Goal: Task Accomplishment & Management: Manage account settings

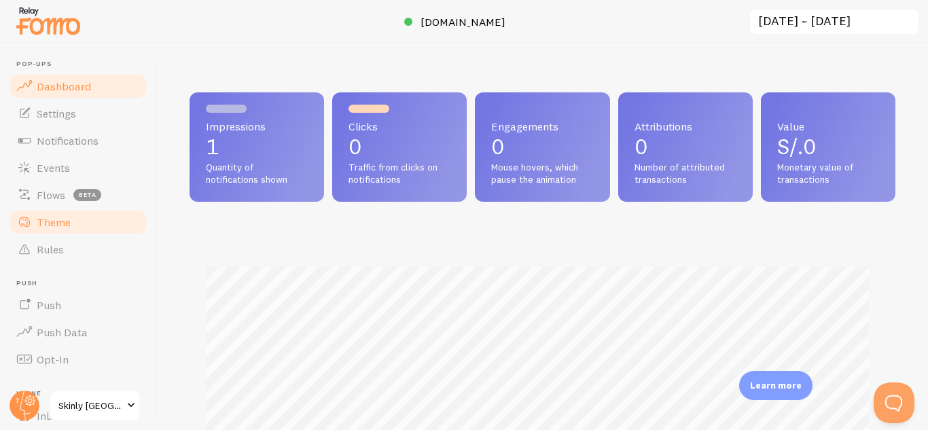
click at [69, 227] on span "Theme" at bounding box center [54, 222] width 34 height 14
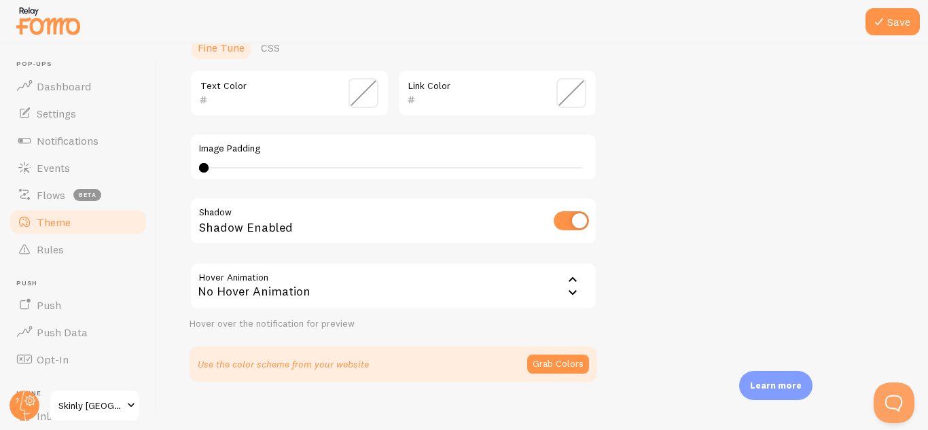
scroll to position [344, 0]
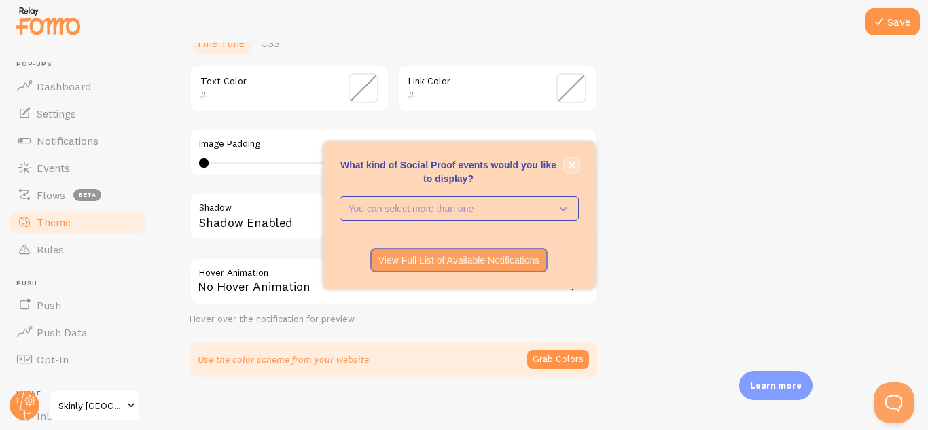
click at [571, 160] on button "close," at bounding box center [572, 165] width 14 height 14
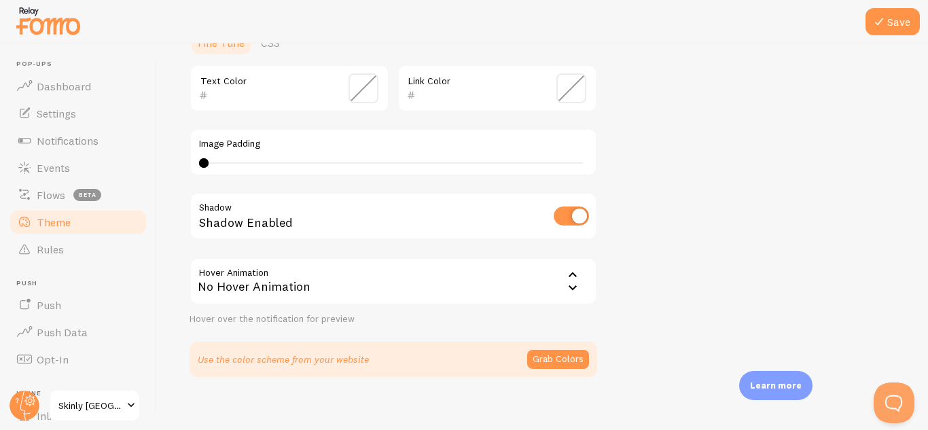
click at [570, 282] on icon at bounding box center [573, 275] width 16 height 16
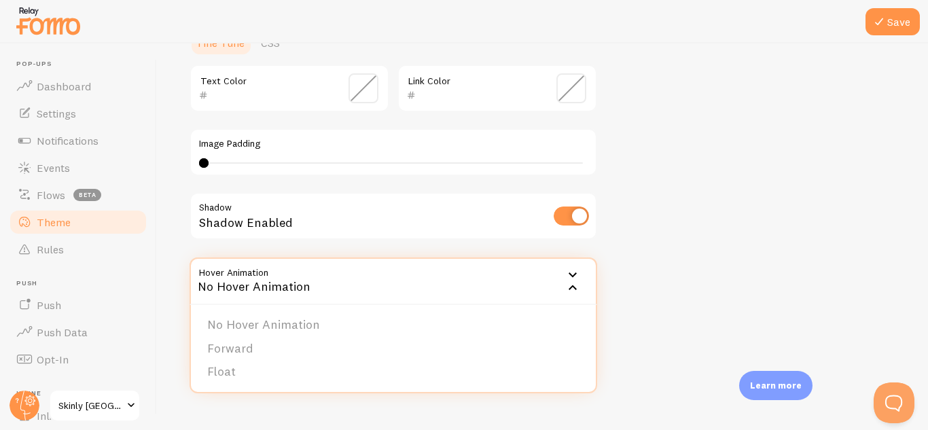
click at [690, 281] on div "Theme Choose a theme for your notifications Classic Mi from [GEOGRAPHIC_DATA] j…" at bounding box center [543, 54] width 706 height 645
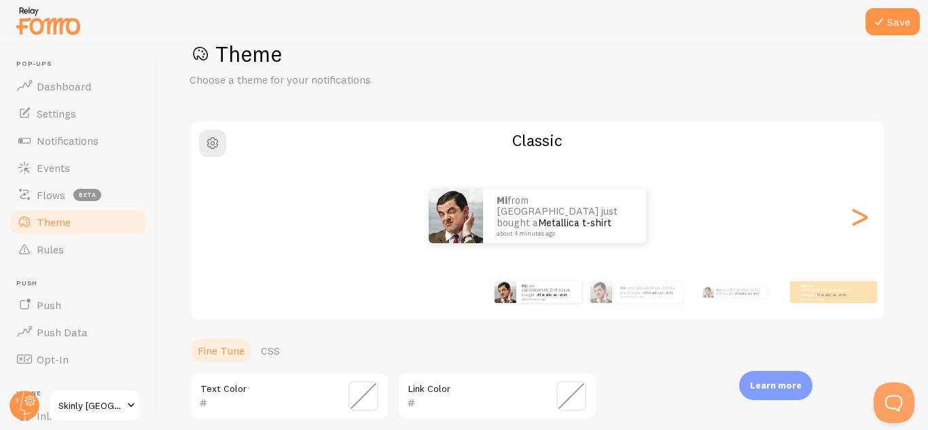
scroll to position [33, 0]
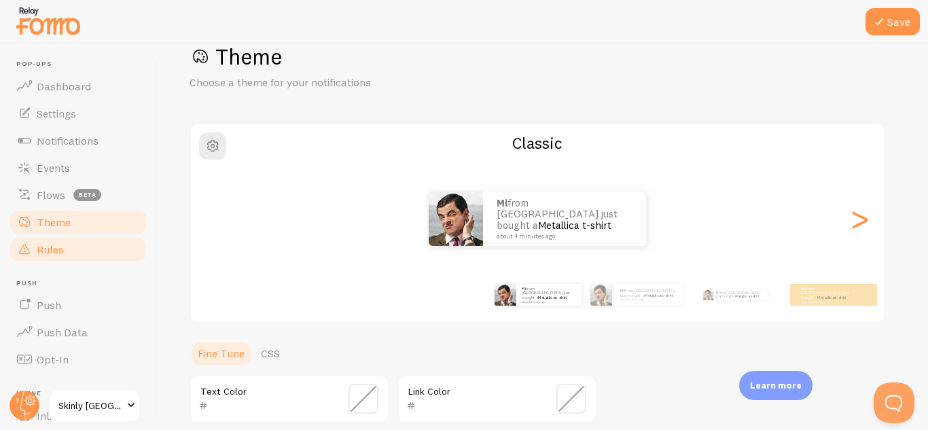
click at [67, 249] on link "Rules" at bounding box center [78, 249] width 140 height 27
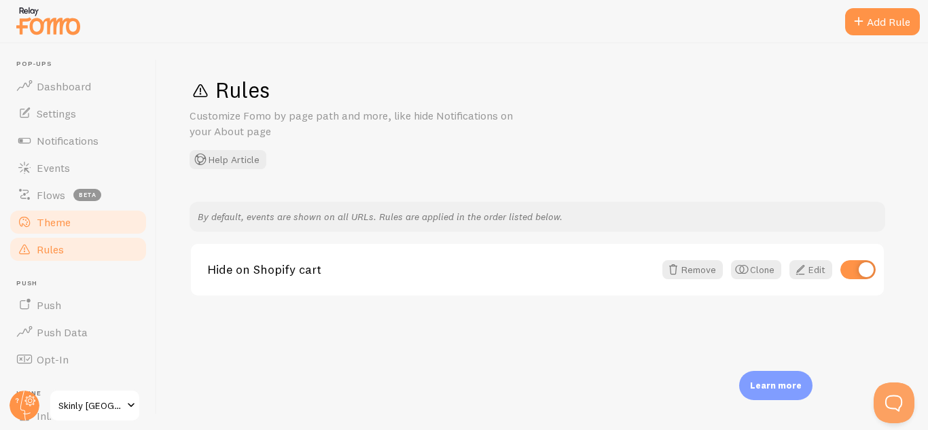
click at [52, 210] on link "Theme" at bounding box center [78, 222] width 140 height 27
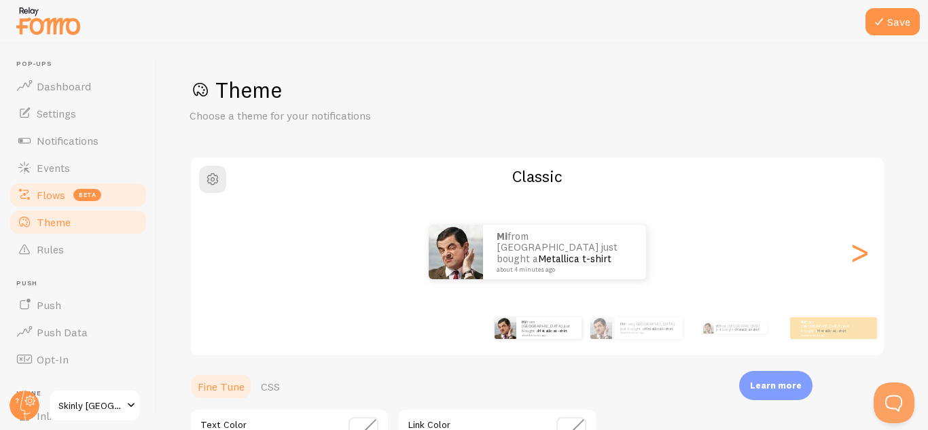
click at [52, 202] on link "Flows beta" at bounding box center [78, 194] width 140 height 27
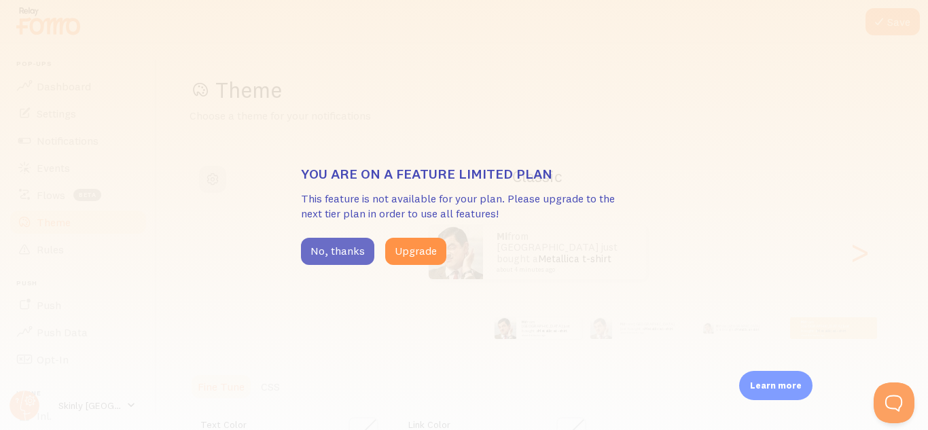
click at [319, 243] on button "No, thanks" at bounding box center [337, 251] width 73 height 27
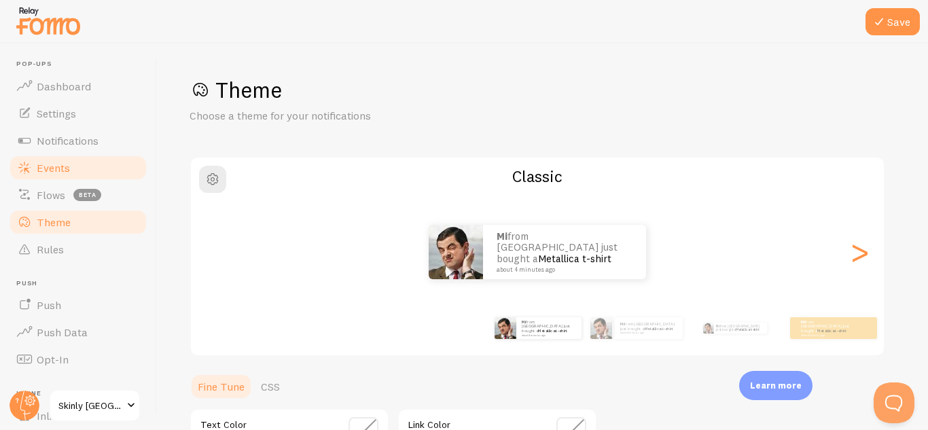
click at [56, 169] on span "Events" at bounding box center [53, 168] width 33 height 14
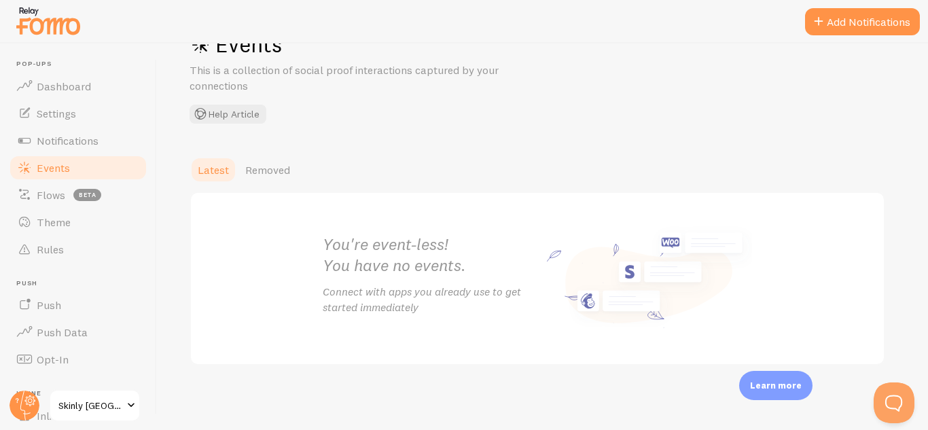
scroll to position [46, 0]
click at [73, 128] on link "Notifications" at bounding box center [78, 140] width 140 height 27
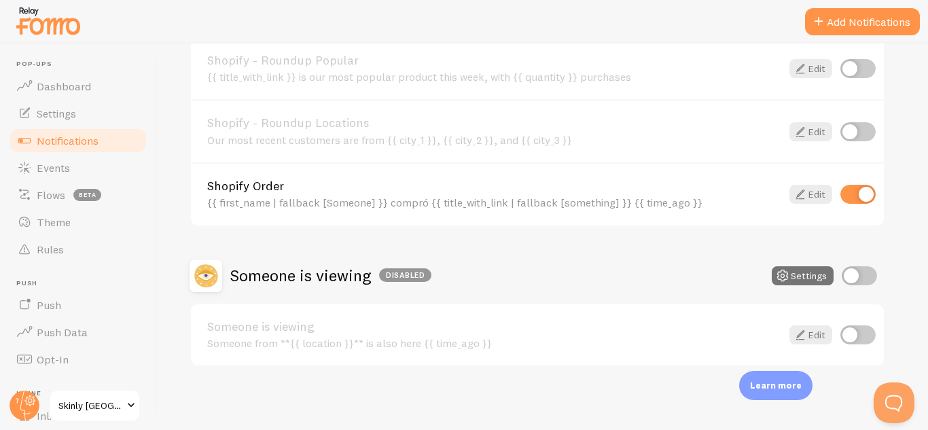
scroll to position [665, 0]
drag, startPoint x: 917, startPoint y: 362, endPoint x: 921, endPoint y: 348, distance: 14.2
click at [921, 348] on div "Notifications Your Connections and their Notifications Help Article Abandoned C…" at bounding box center [542, 236] width 771 height 387
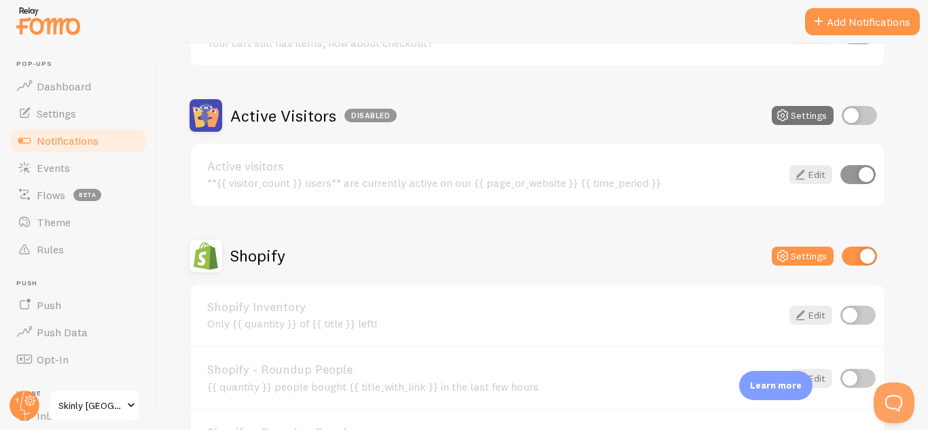
scroll to position [0, 0]
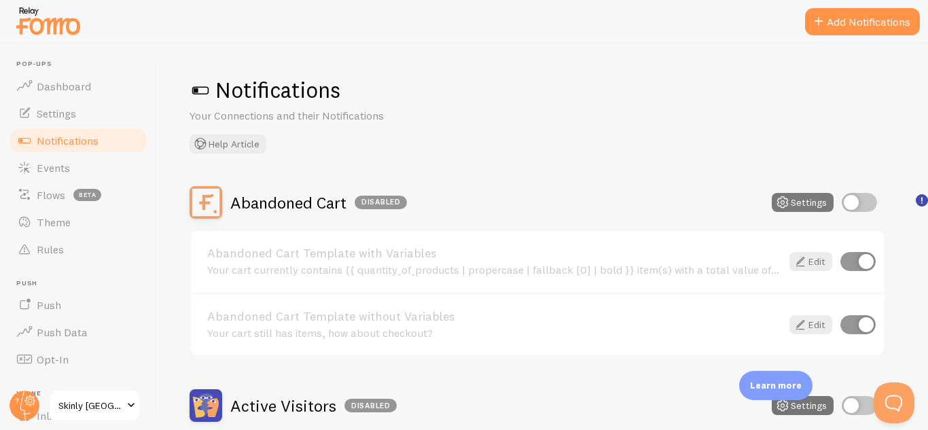
click at [822, 205] on button "Settings" at bounding box center [803, 202] width 62 height 19
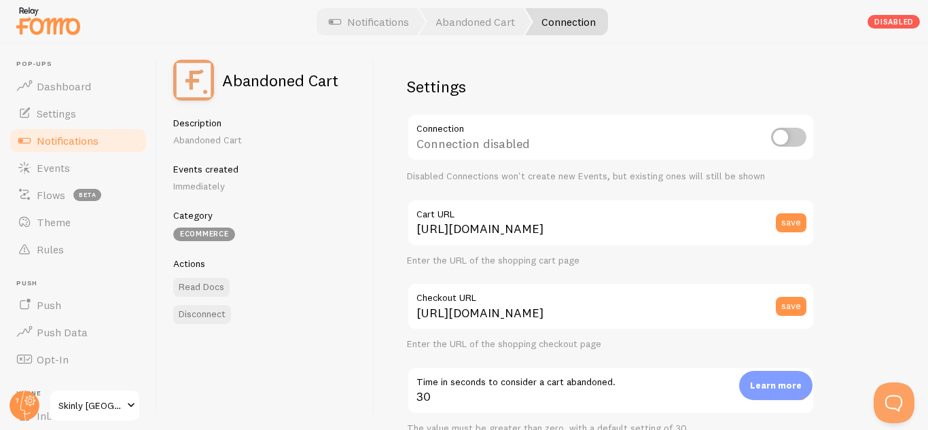
click at [85, 141] on span "Notifications" at bounding box center [68, 141] width 62 height 14
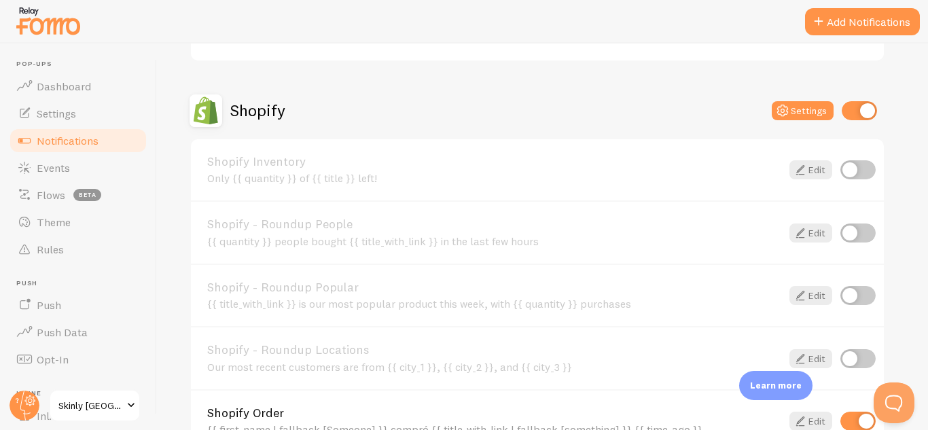
scroll to position [434, 0]
click at [792, 110] on button "Settings" at bounding box center [803, 112] width 62 height 19
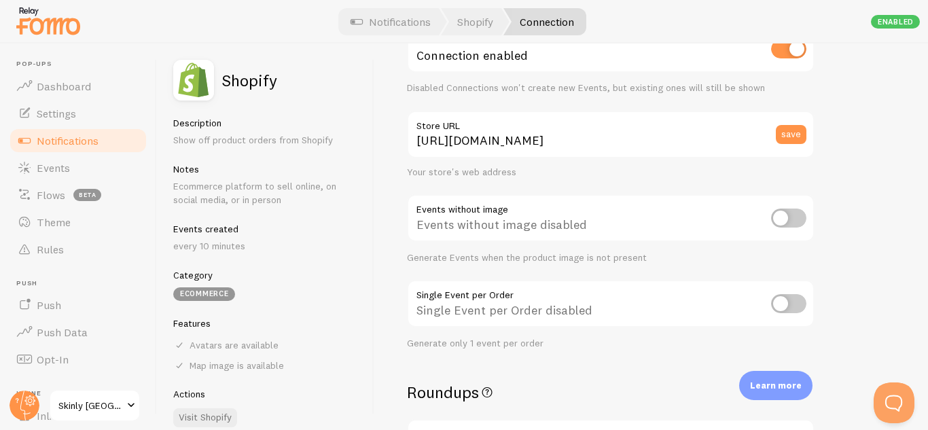
scroll to position [91, 0]
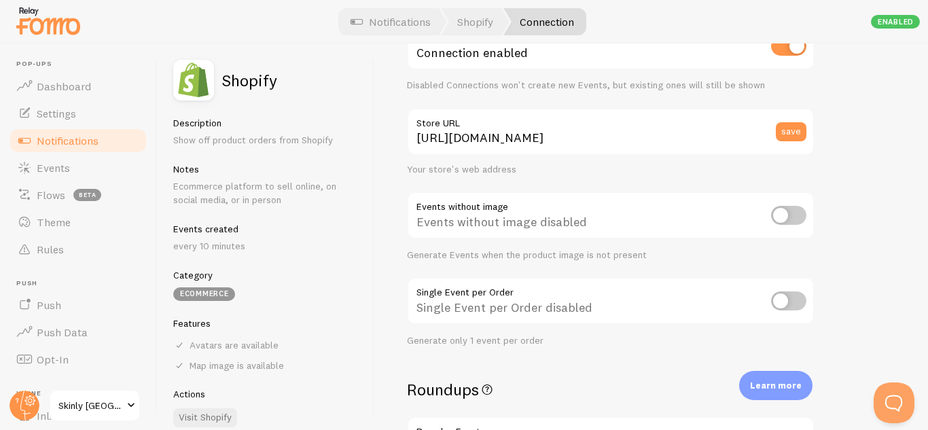
click at [796, 213] on input "checkbox" at bounding box center [788, 215] width 35 height 19
checkbox input "true"
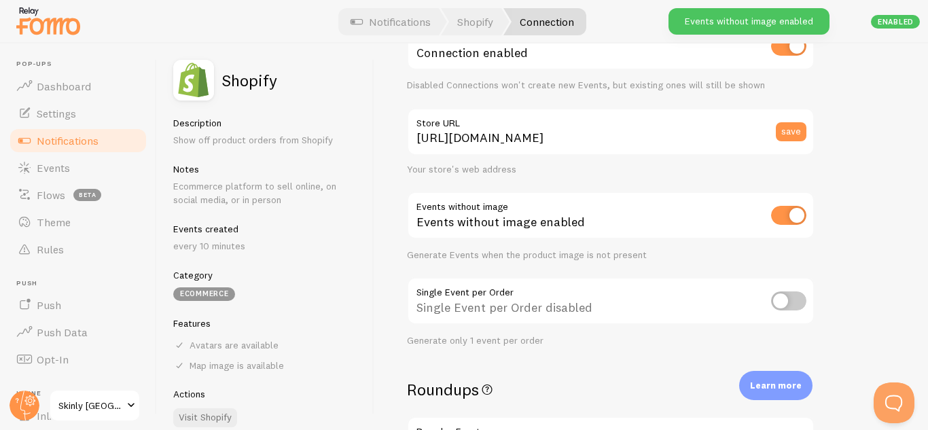
click at [779, 216] on input "checkbox" at bounding box center [788, 215] width 35 height 19
checkbox input "false"
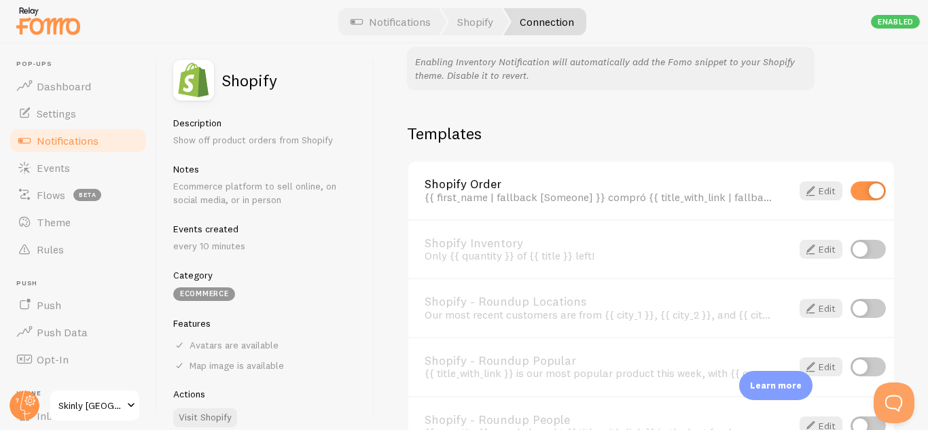
scroll to position [903, 0]
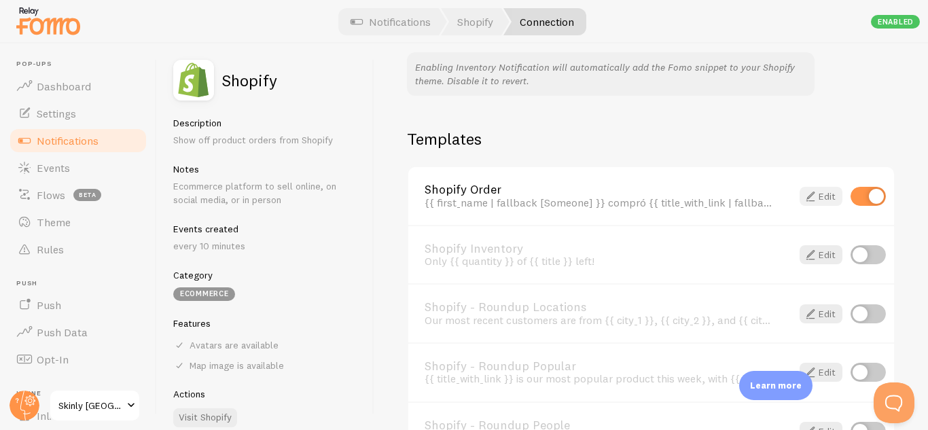
click at [810, 203] on link "Edit" at bounding box center [821, 196] width 43 height 19
